Goal: Task Accomplishment & Management: Manage account settings

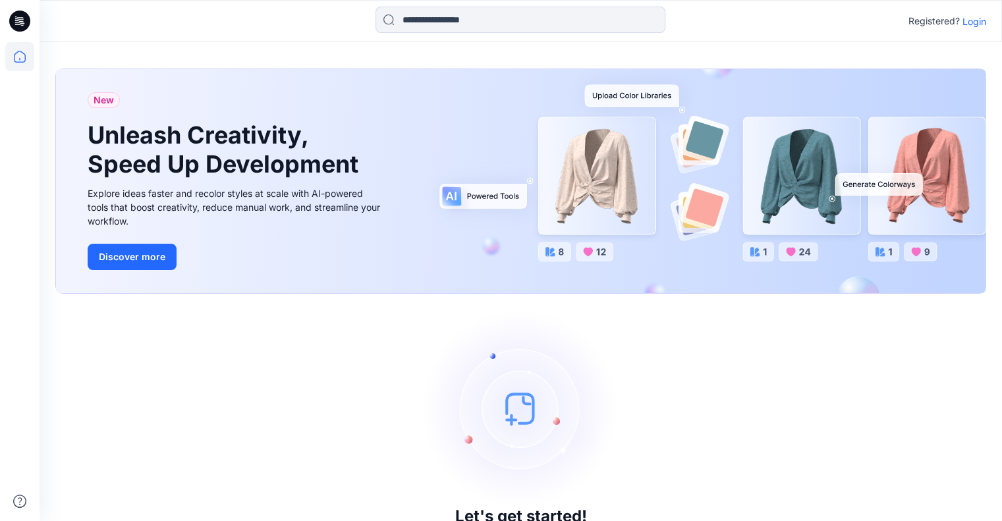
click at [975, 23] on p "Login" at bounding box center [974, 21] width 24 height 14
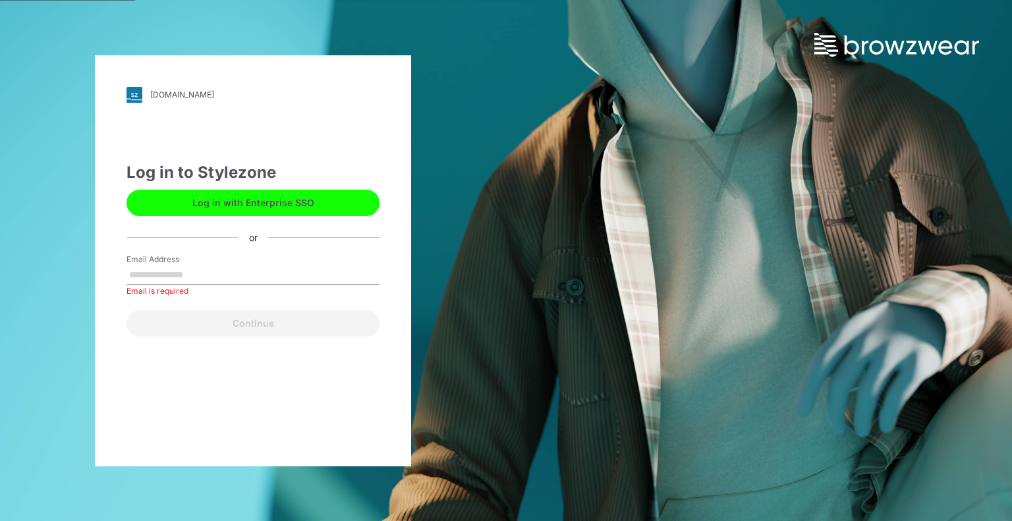
click at [464, 189] on div "[DOMAIN_NAME] Loading... Log in to Stylezone Log in with Enterprise SSO or Emai…" at bounding box center [253, 260] width 506 height 521
click at [290, 276] on input "Email Address" at bounding box center [252, 275] width 253 height 20
type input "**********"
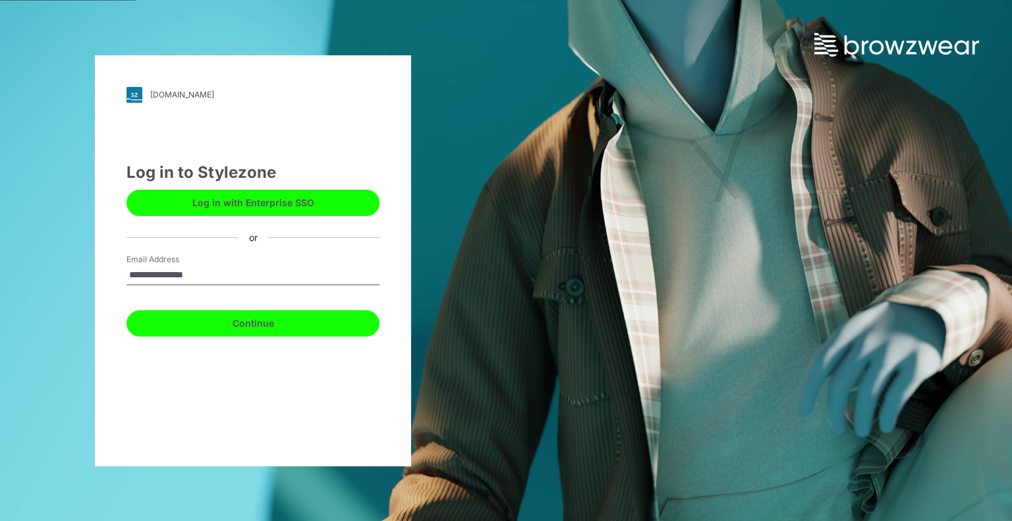
click at [269, 329] on button "Continue" at bounding box center [252, 323] width 253 height 26
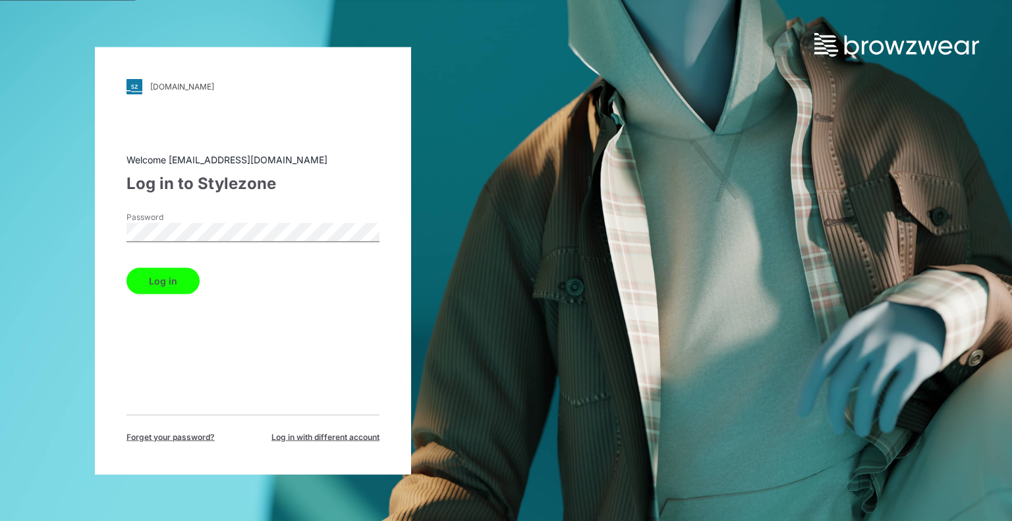
click at [180, 288] on button "Log in" at bounding box center [162, 280] width 73 height 26
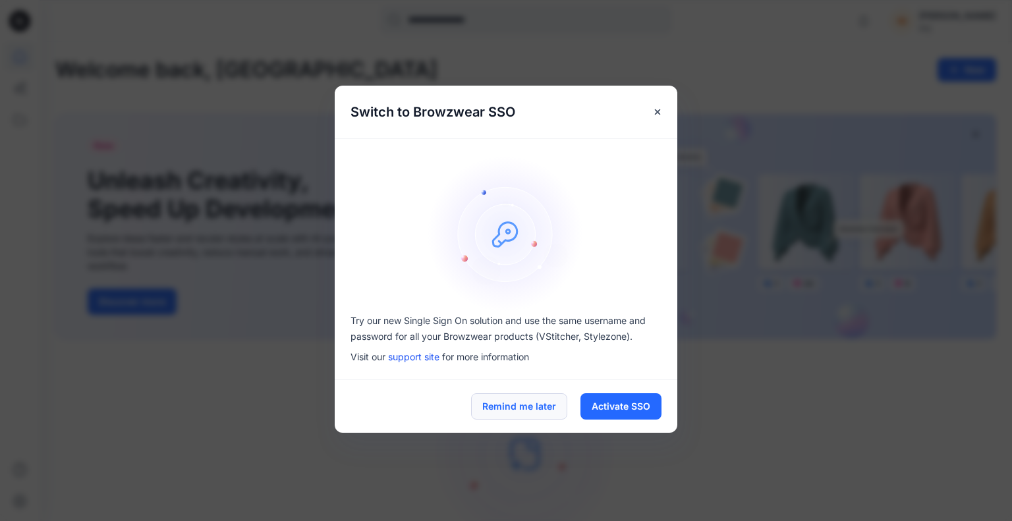
click at [538, 406] on button "Remind me later" at bounding box center [519, 406] width 96 height 26
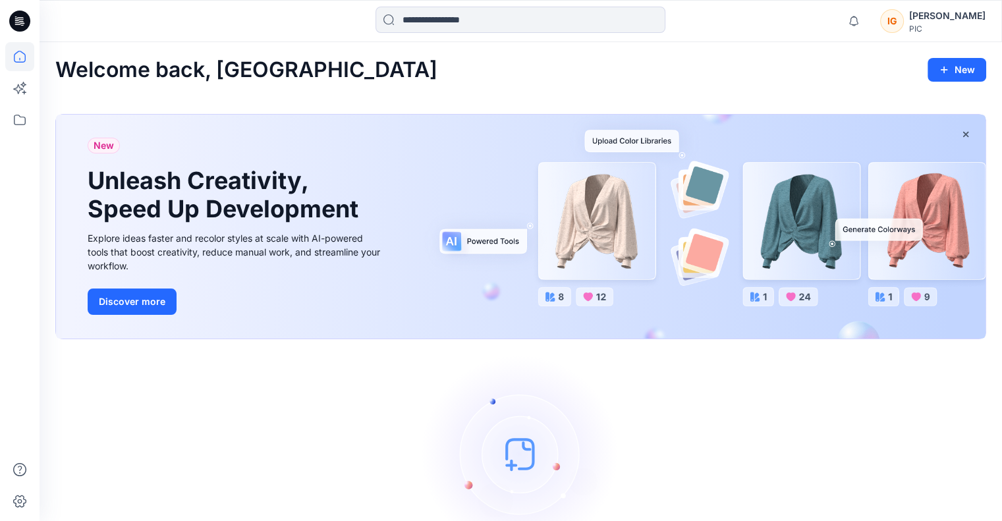
click at [953, 28] on div "PIC" at bounding box center [947, 29] width 76 height 10
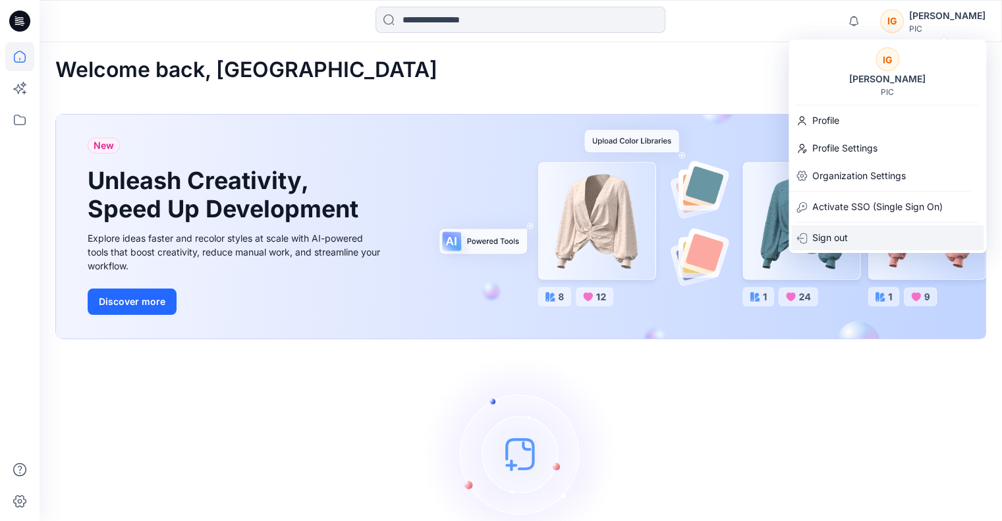
click at [822, 234] on p "Sign out" at bounding box center [830, 237] width 36 height 25
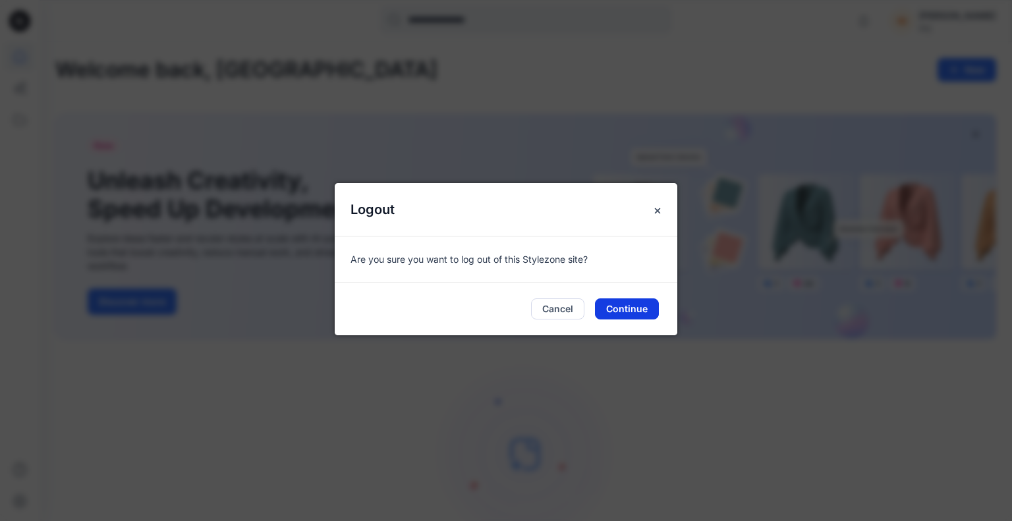
click at [639, 306] on button "Continue" at bounding box center [627, 308] width 64 height 21
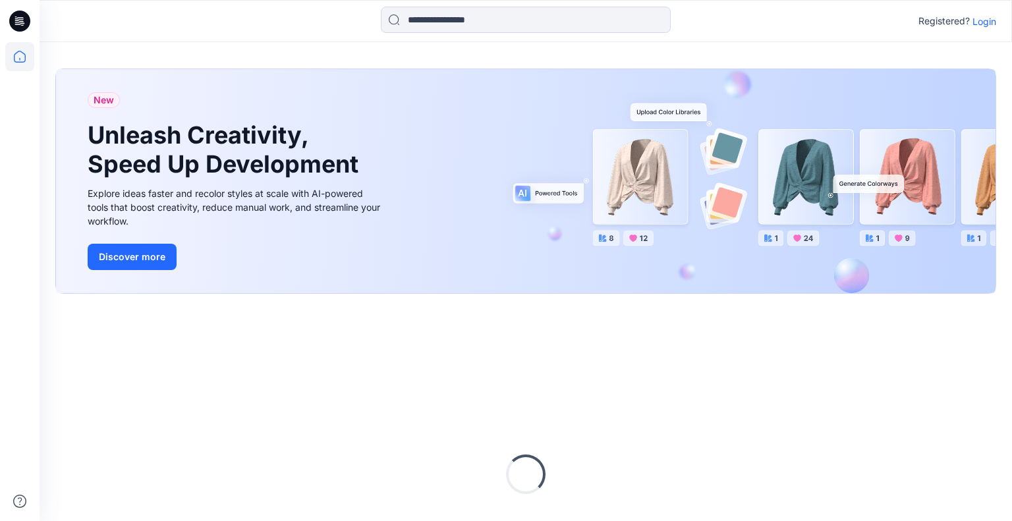
click at [269, 118] on div "New" at bounding box center [236, 106] width 296 height 29
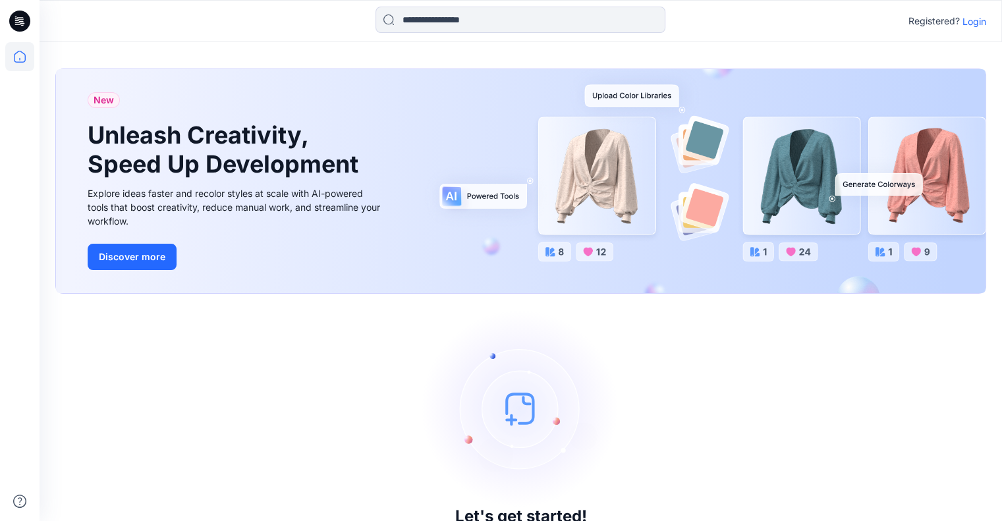
click at [975, 19] on p "Login" at bounding box center [974, 21] width 24 height 14
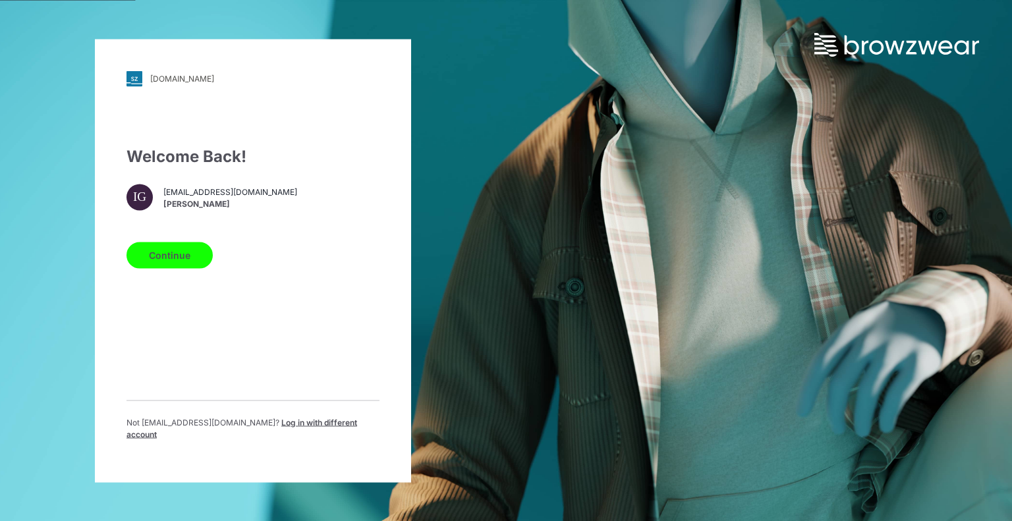
click at [236, 428] on span "Log in with different account" at bounding box center [241, 428] width 231 height 22
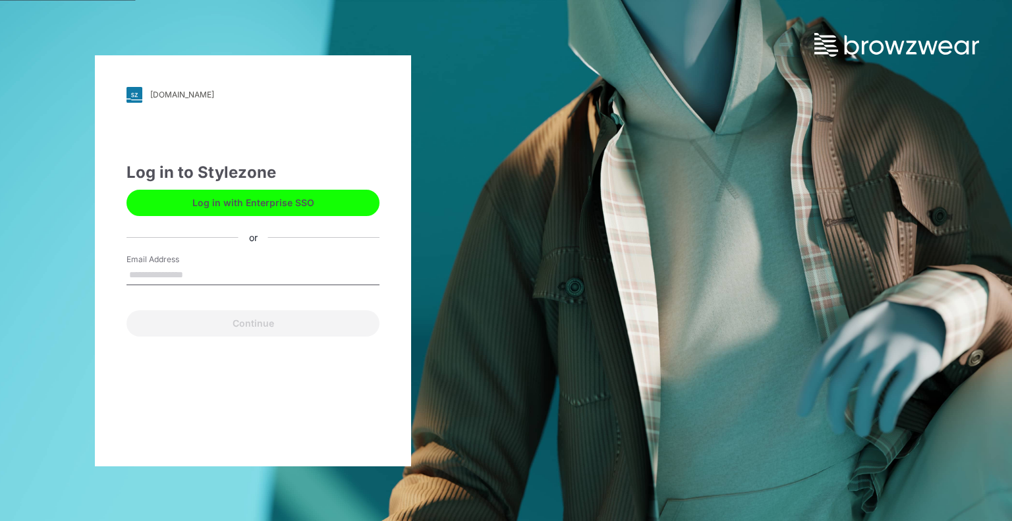
type input "**********"
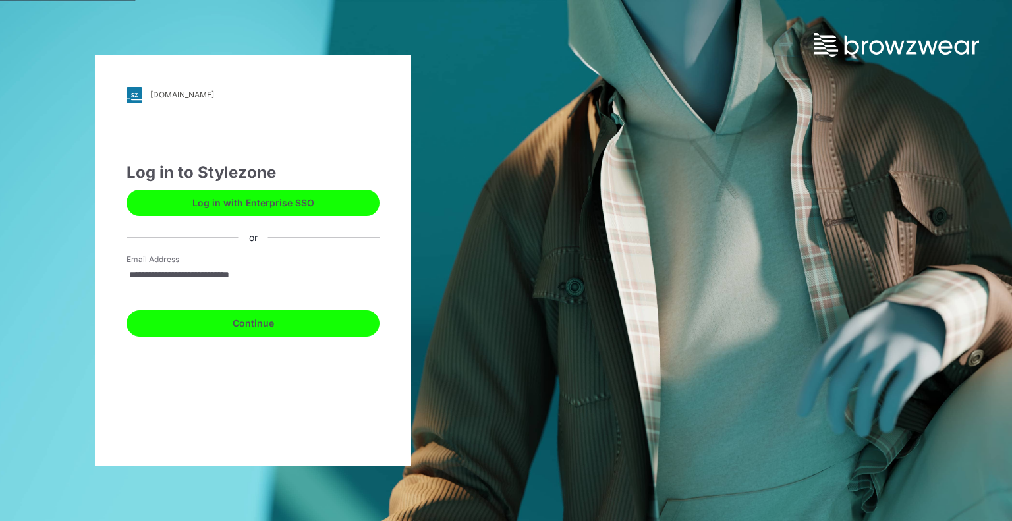
click at [247, 321] on button "Continue" at bounding box center [252, 323] width 253 height 26
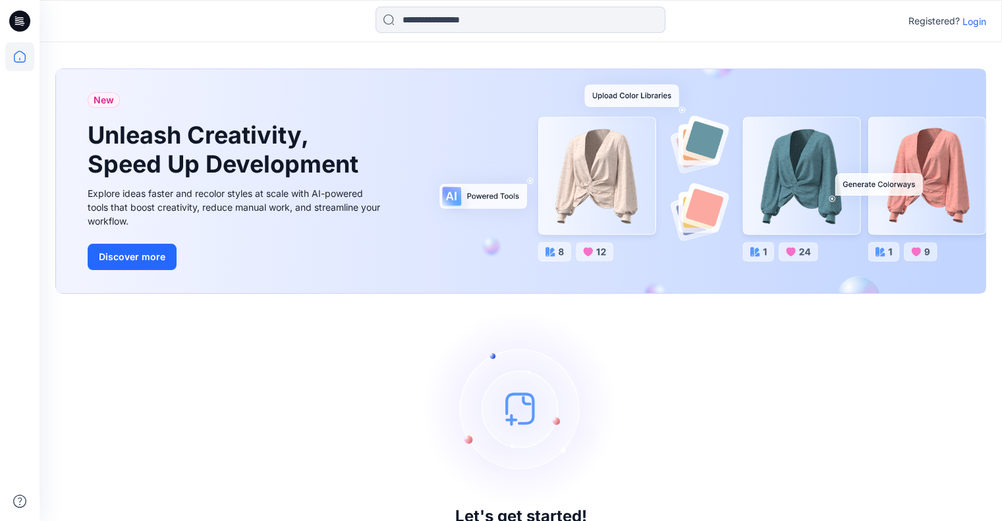
click at [967, 18] on p "Login" at bounding box center [974, 21] width 24 height 14
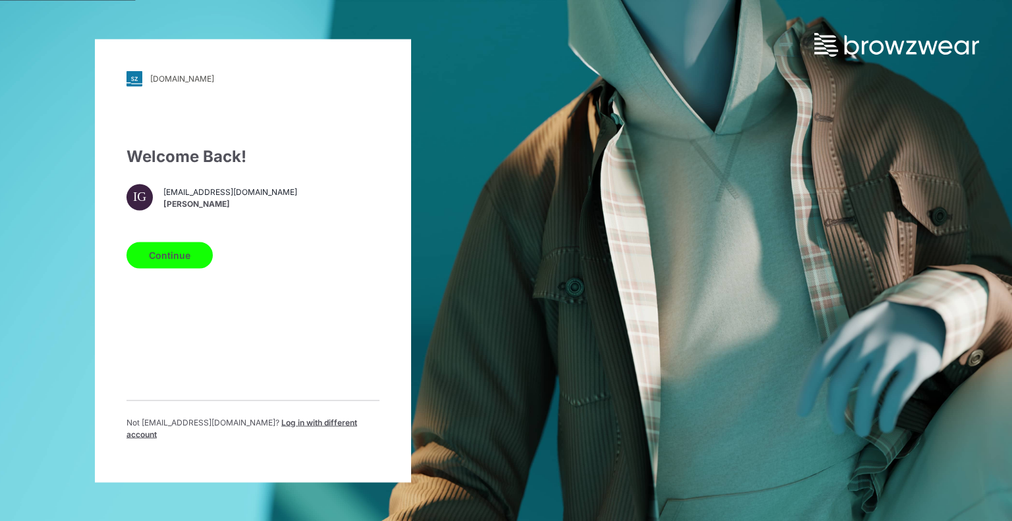
click at [269, 425] on span "Log in with different account" at bounding box center [241, 428] width 231 height 22
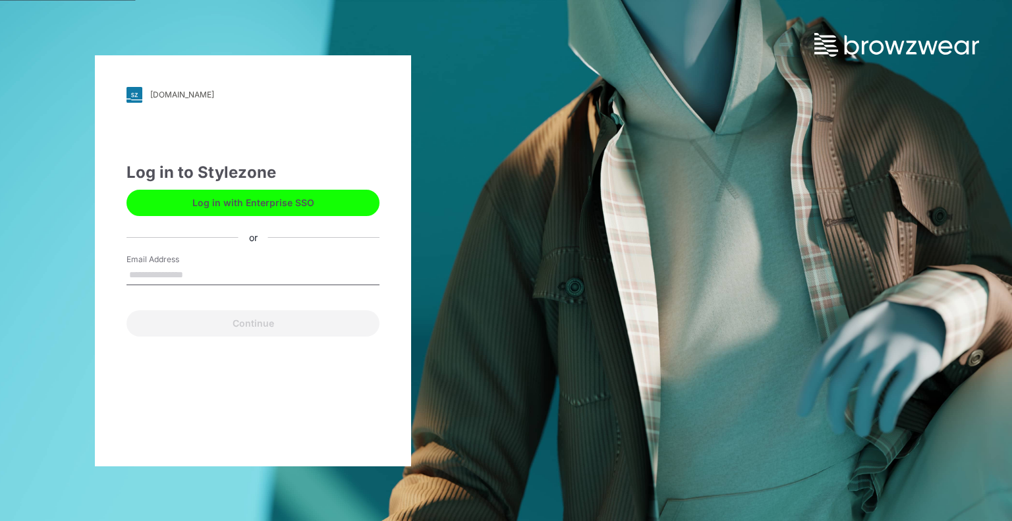
type input "**********"
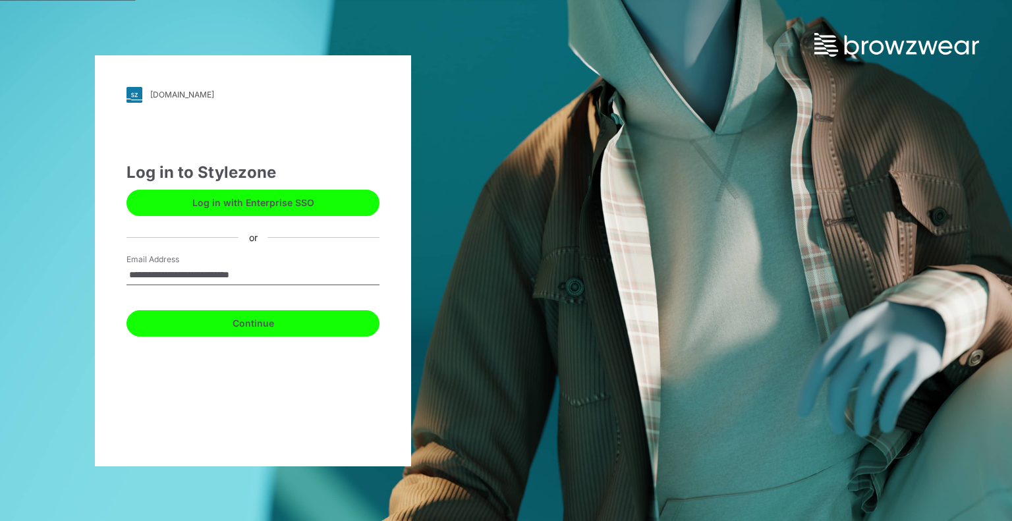
click at [205, 325] on button "Continue" at bounding box center [252, 323] width 253 height 26
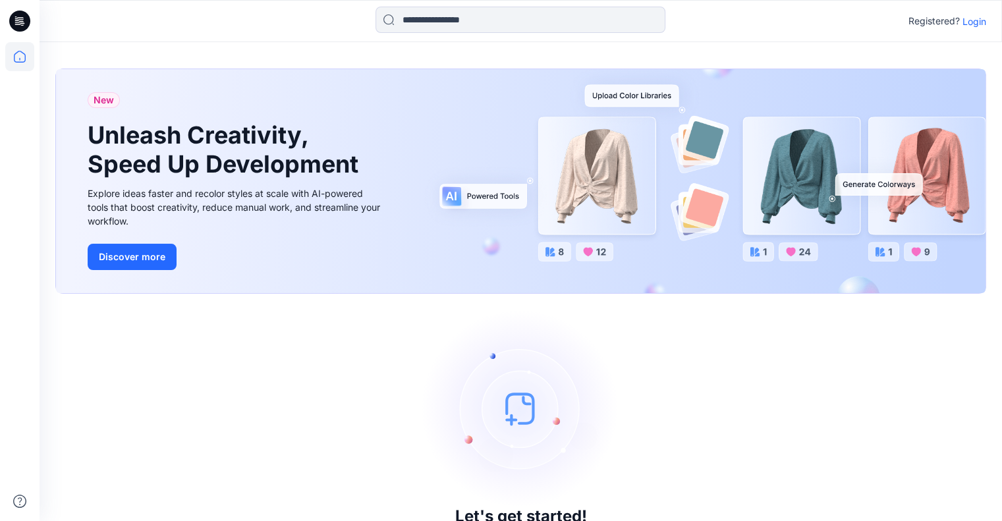
click at [969, 24] on p "Login" at bounding box center [974, 21] width 24 height 14
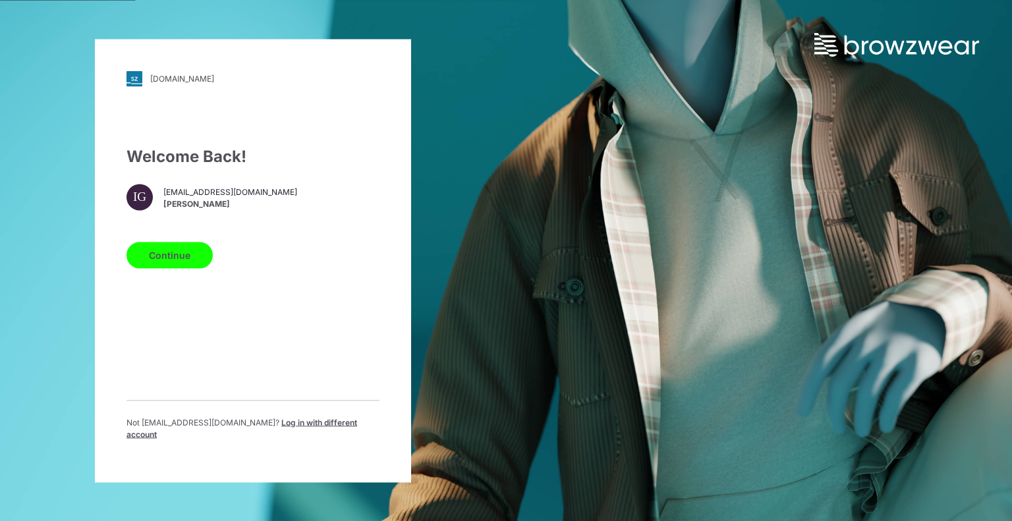
click at [277, 429] on span "Log in with different account" at bounding box center [241, 428] width 231 height 22
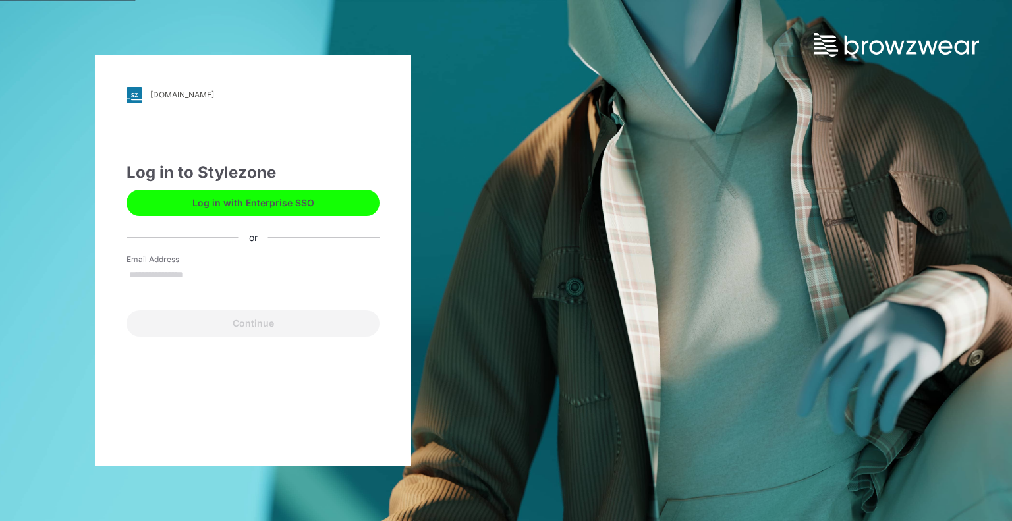
type input "**********"
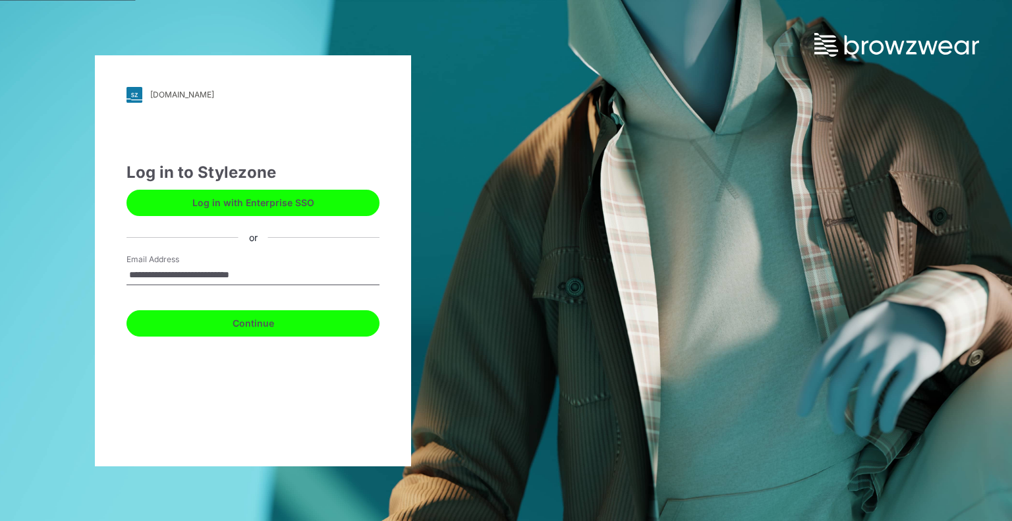
click at [219, 320] on button "Continue" at bounding box center [252, 323] width 253 height 26
